Goal: Information Seeking & Learning: Find specific fact

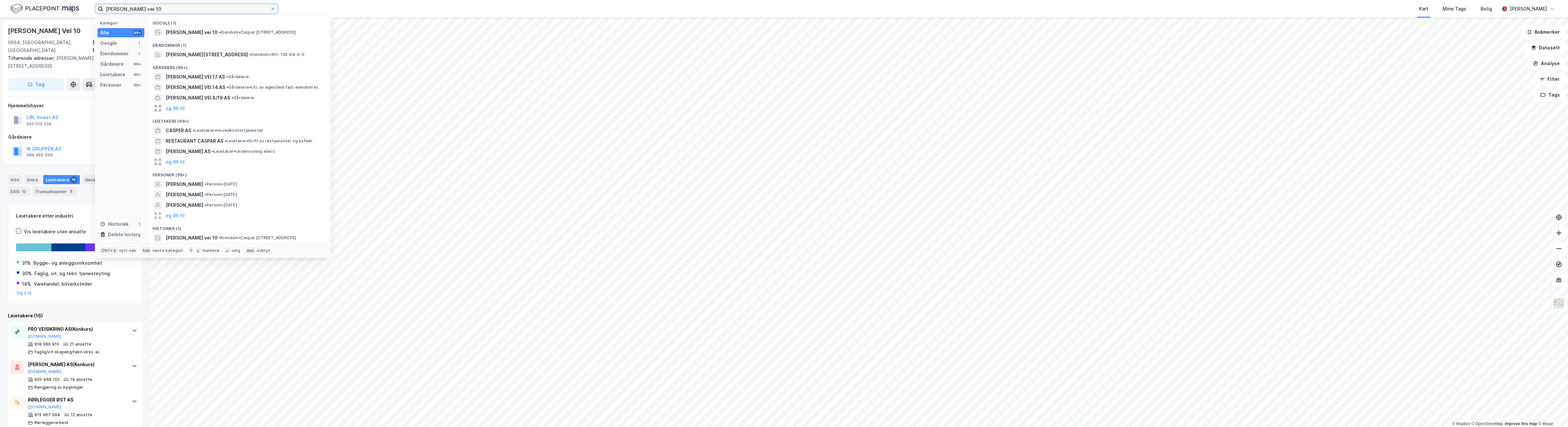
click at [169, 10] on input "[PERSON_NAME] vei 10" at bounding box center [186, 9] width 167 height 10
drag, startPoint x: 170, startPoint y: 10, endPoint x: 12, endPoint y: 3, distance: 158.2
click at [12, 3] on div "[PERSON_NAME] vei 10 Kategori Alle 99+ Google 1 Eiendommer 1 Gårdeiere 99+ Leie…" at bounding box center [784, 9] width 1568 height 18
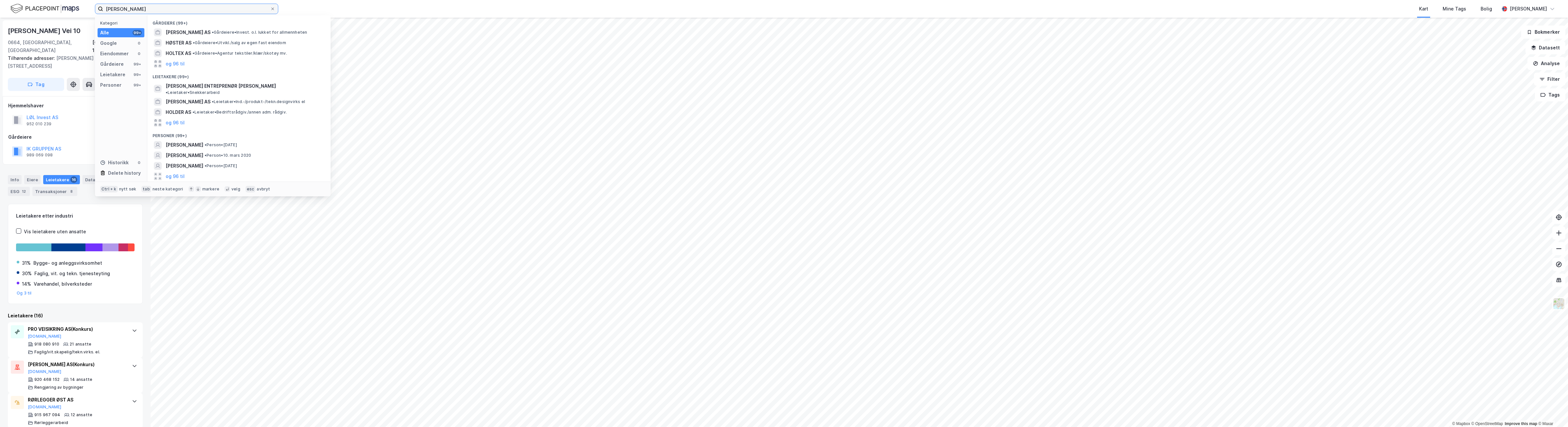
type input "[PERSON_NAME]"
drag, startPoint x: 163, startPoint y: 10, endPoint x: 69, endPoint y: 4, distance: 94.2
click at [69, 4] on div "[PERSON_NAME] Kategori Alle 99+ Google 0 Eiendommer 0 Gårdeiere 99+ Leietakere …" at bounding box center [784, 9] width 1568 height 18
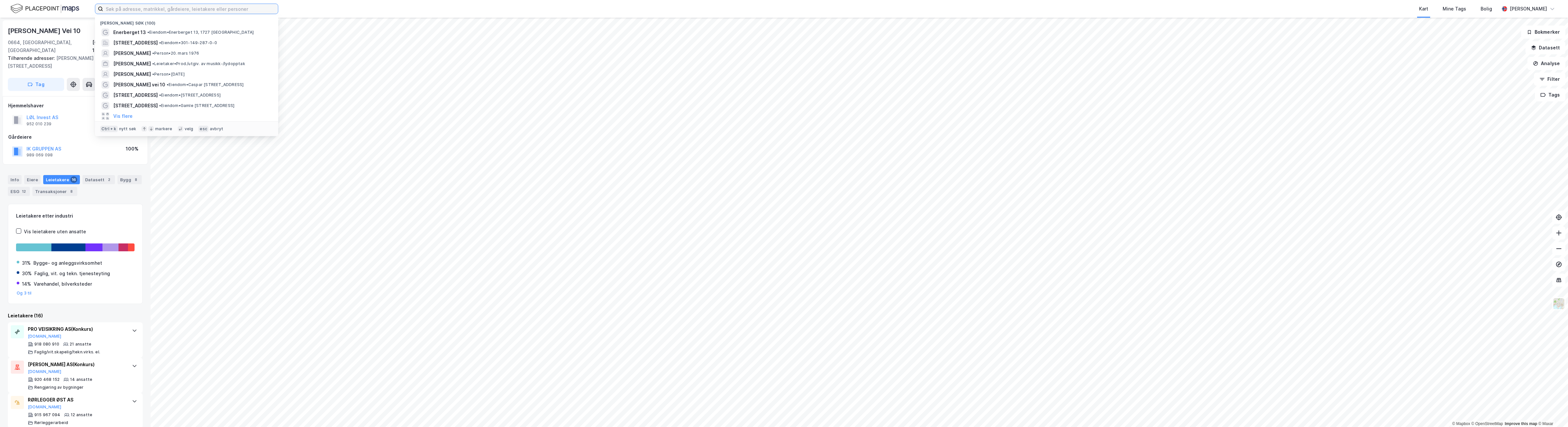
paste input "[PERSON_NAME]"
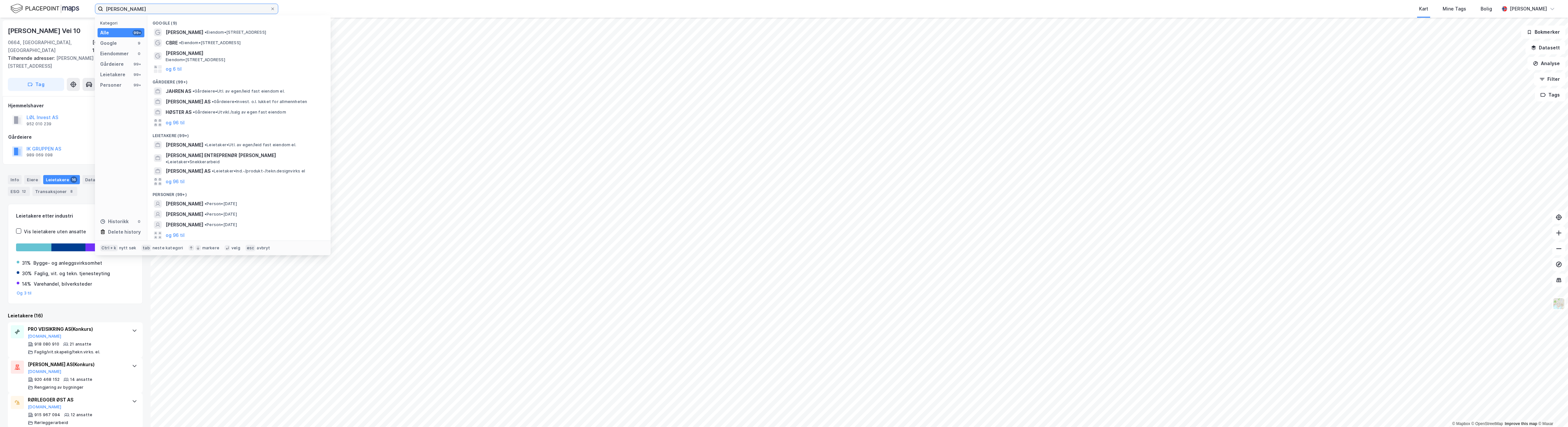
drag, startPoint x: 158, startPoint y: 11, endPoint x: 84, endPoint y: 7, distance: 74.1
click at [84, 7] on div "[PERSON_NAME] Kategori Alle 99+ Google 9 Eiendommer 0 Gårdeiere 99+ Leietakere …" at bounding box center [784, 9] width 1568 height 18
type input "[PERSON_NAME]"
click at [192, 200] on span "[PERSON_NAME]" at bounding box center [184, 204] width 38 height 8
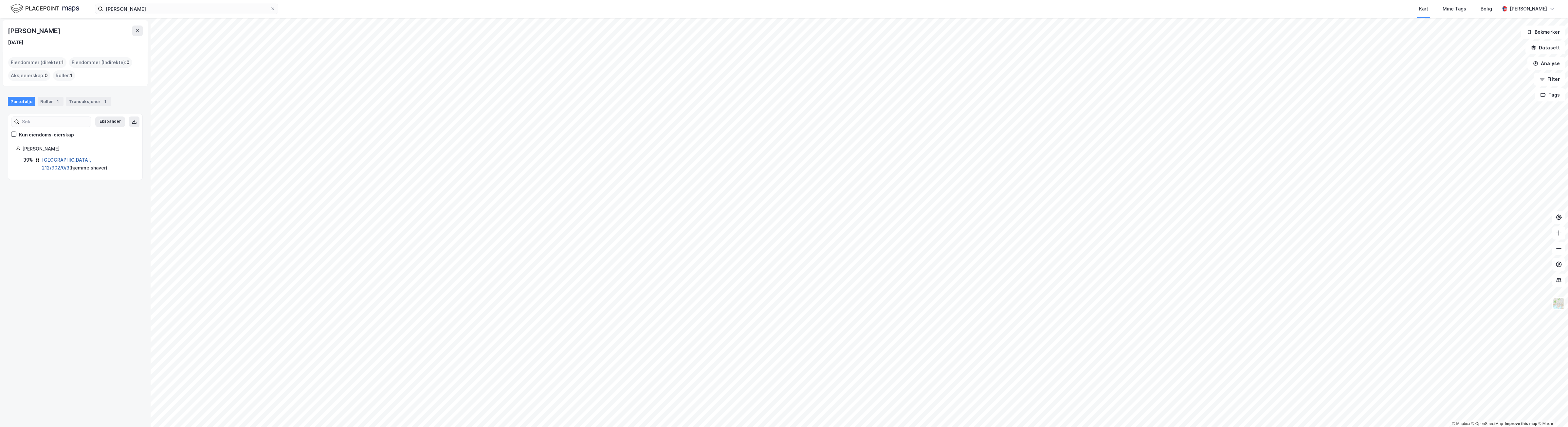
click at [61, 161] on link "[GEOGRAPHIC_DATA], 212/902/0/3" at bounding box center [66, 164] width 49 height 13
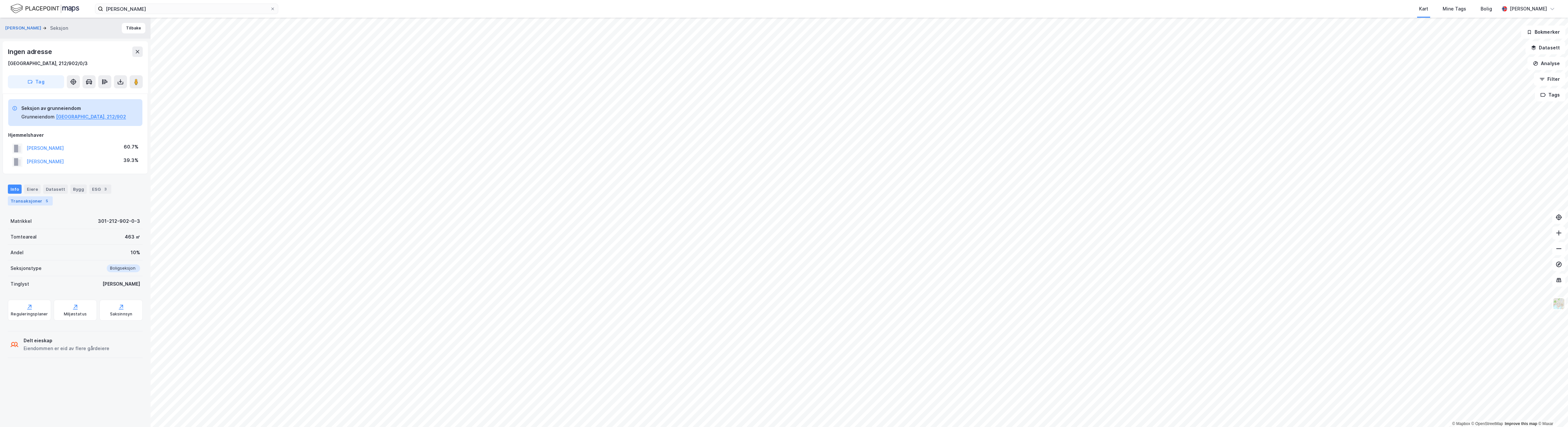
click at [44, 201] on div "5" at bounding box center [47, 201] width 7 height 7
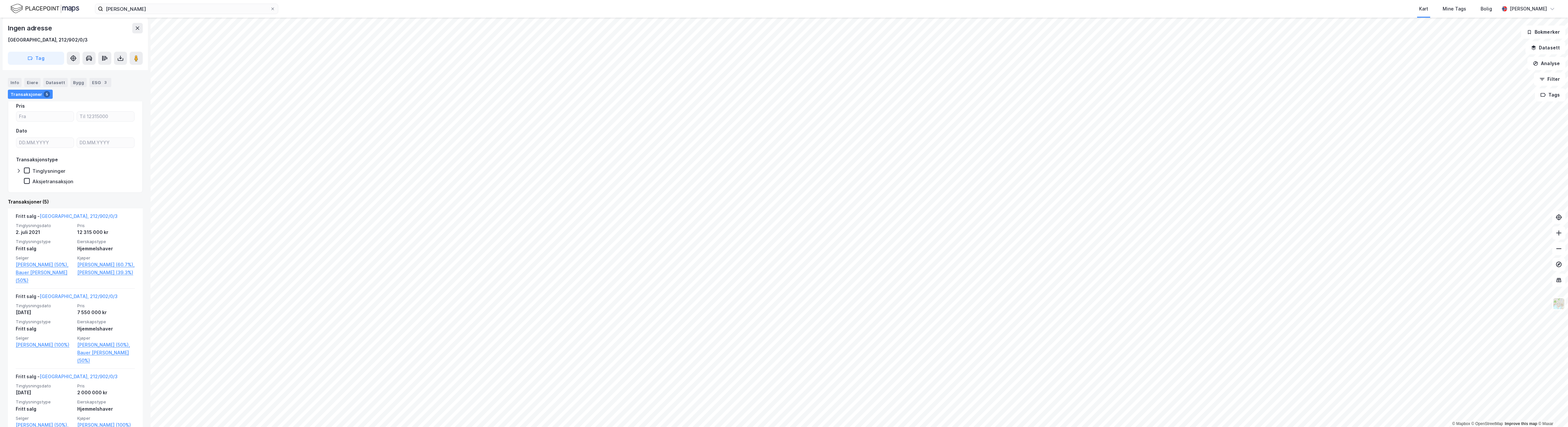
scroll to position [123, 0]
click at [85, 260] on link "[PERSON_NAME] (60.7%)," at bounding box center [106, 261] width 58 height 8
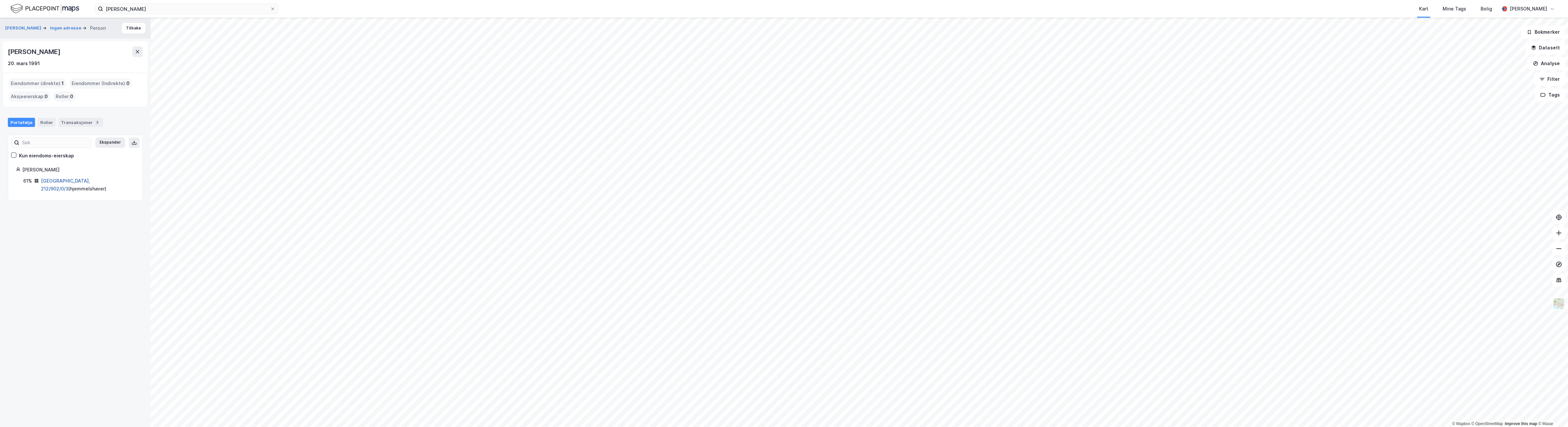
click at [70, 181] on link "[GEOGRAPHIC_DATA], 212/902/0/3" at bounding box center [65, 185] width 49 height 13
